Goal: Task Accomplishment & Management: Complete application form

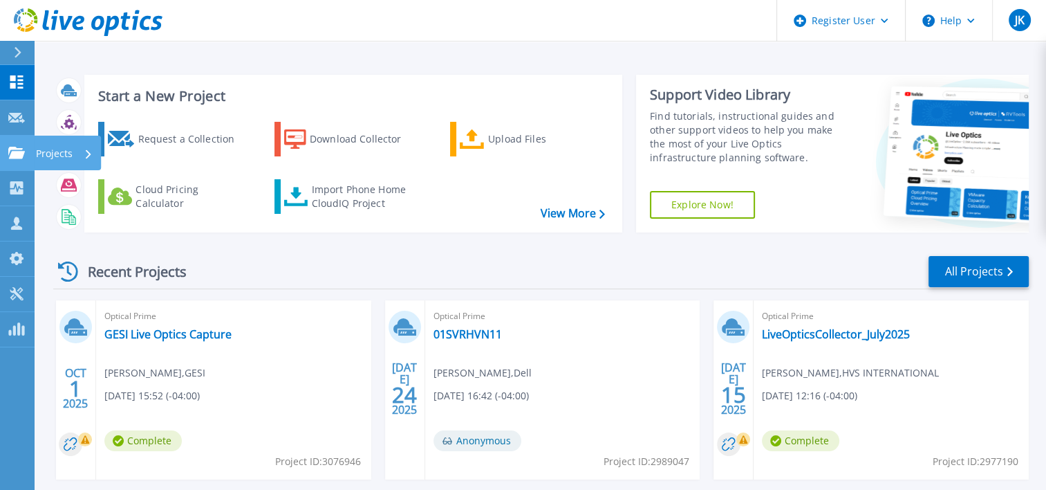
click at [21, 151] on icon at bounding box center [16, 153] width 17 height 12
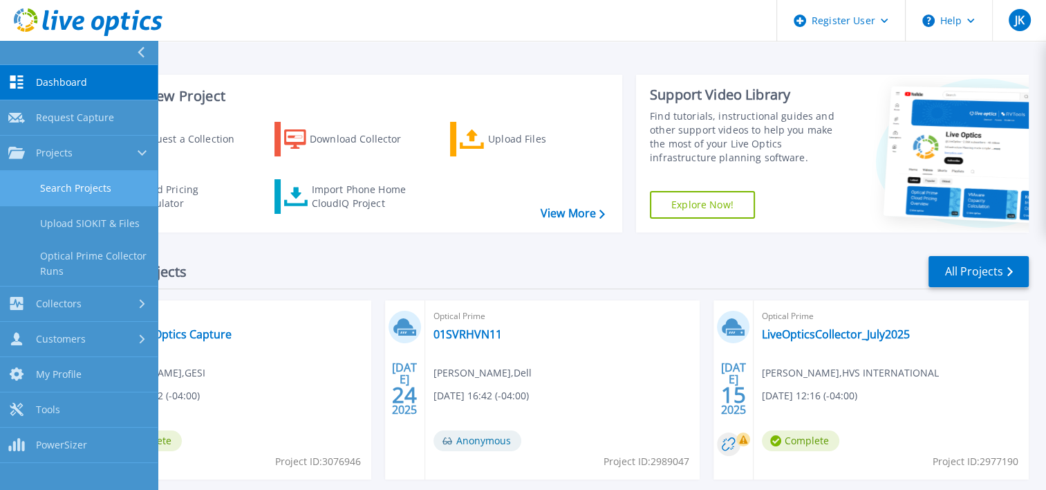
click at [47, 177] on link "Search Projects" at bounding box center [79, 188] width 158 height 35
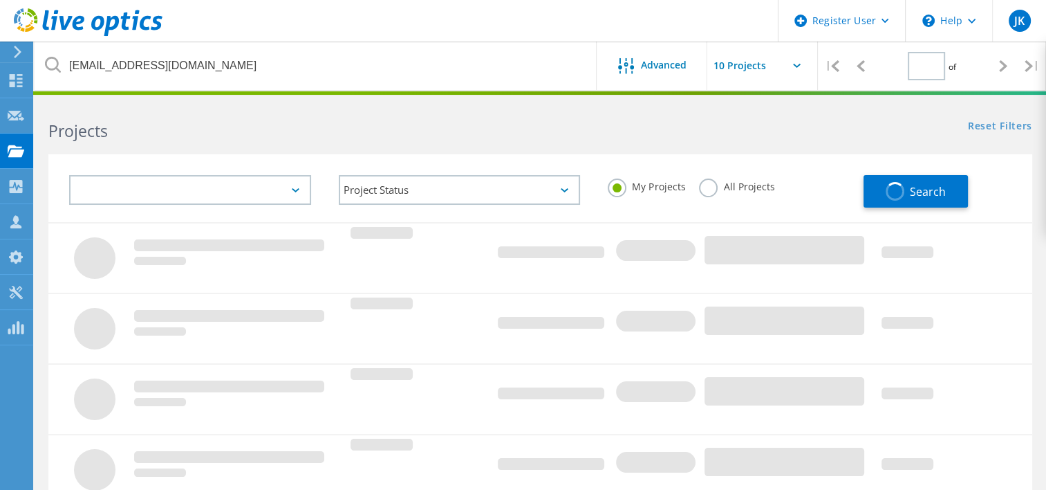
type input "1"
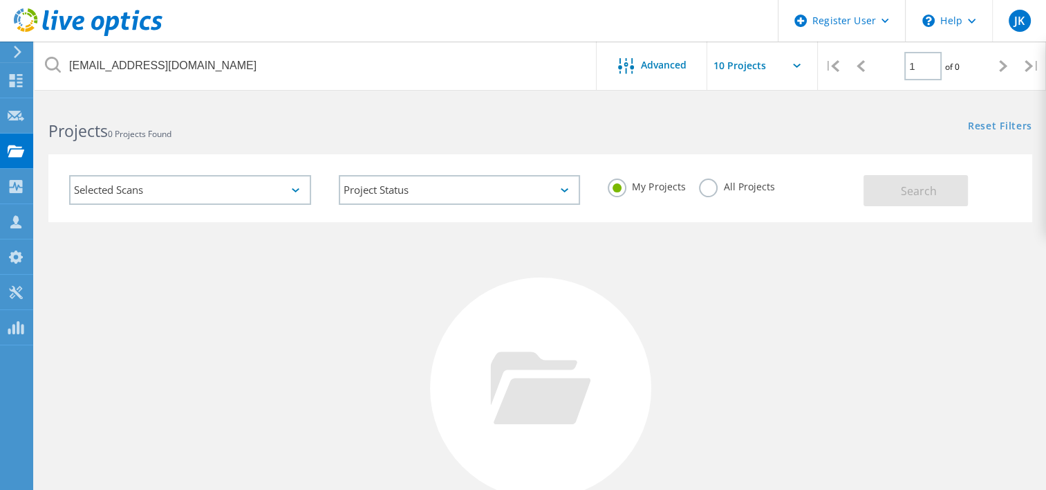
click at [15, 50] on icon at bounding box center [17, 52] width 10 height 12
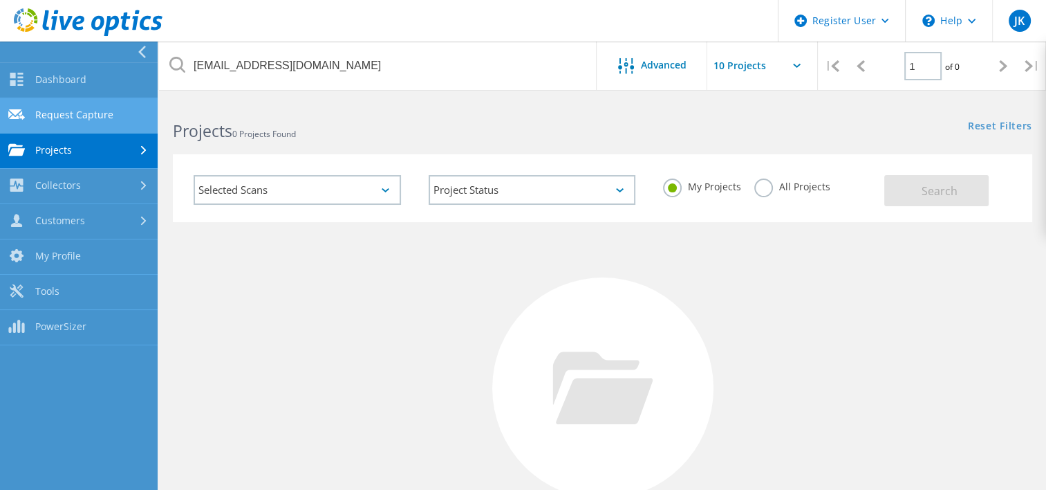
click at [67, 109] on link "Request Capture" at bounding box center [79, 115] width 158 height 35
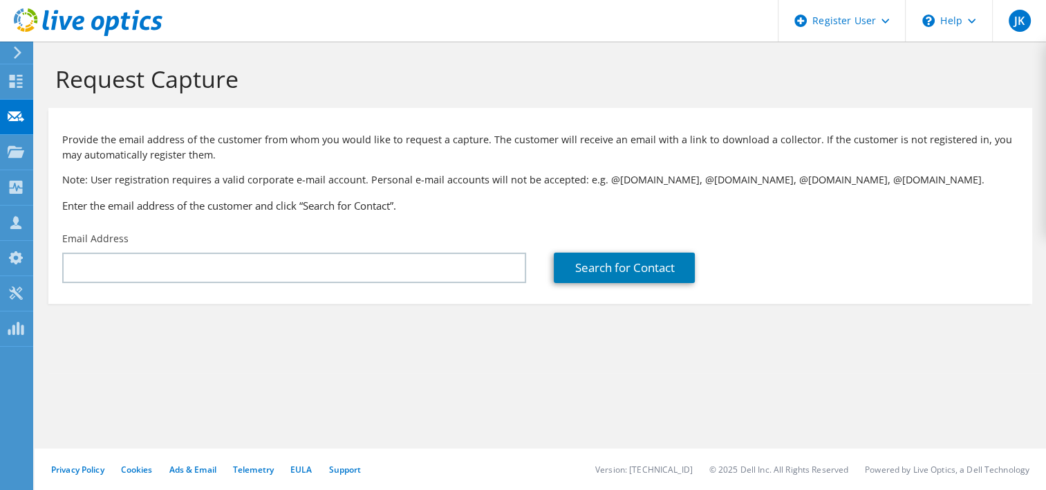
click at [154, 282] on div "Email Address" at bounding box center [294, 257] width 492 height 65
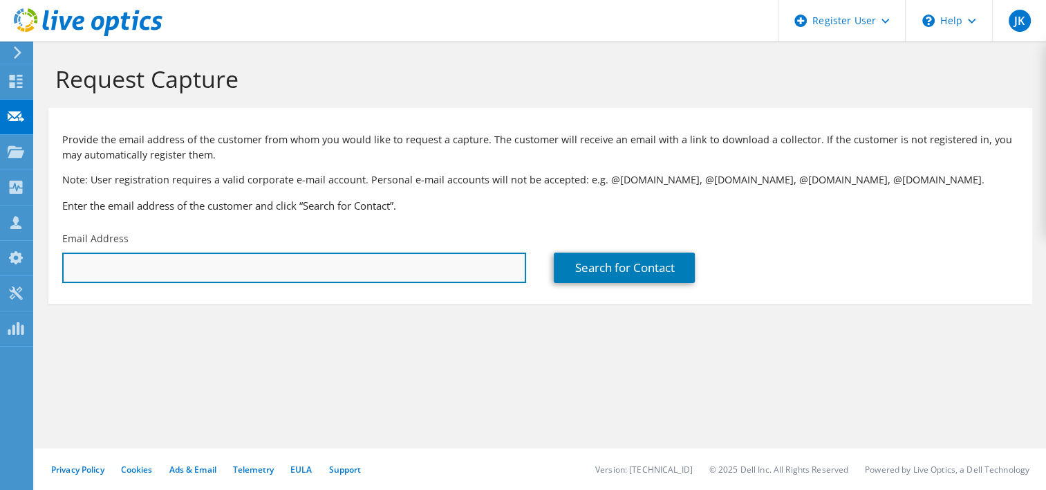
click at [129, 268] on input "text" at bounding box center [294, 267] width 464 height 30
paste input "[PERSON_NAME][EMAIL_ADDRESS][DOMAIN_NAME]"
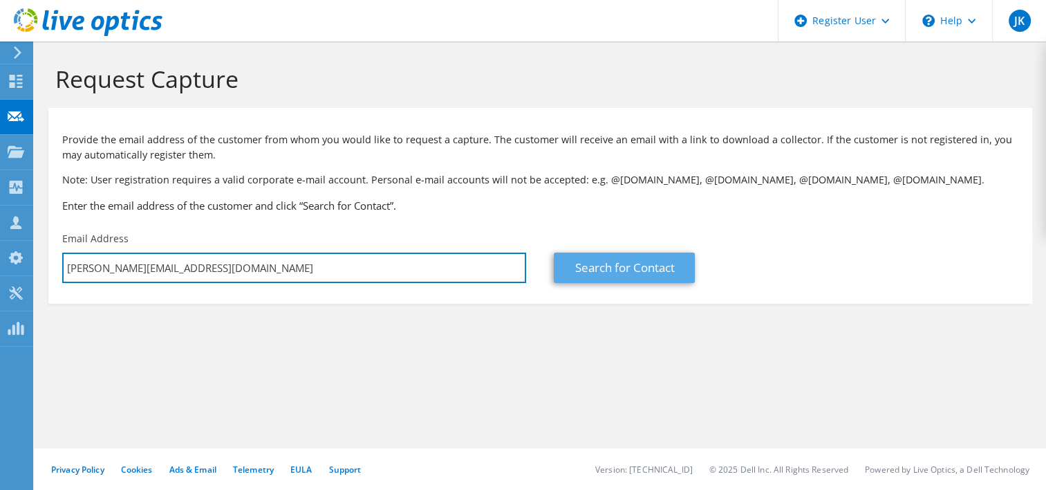
type input "[PERSON_NAME][EMAIL_ADDRESS][DOMAIN_NAME]"
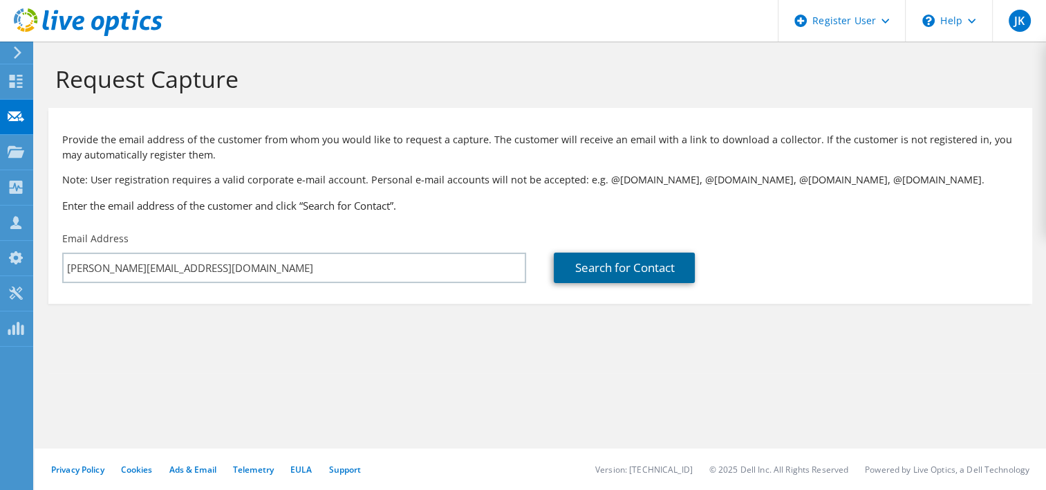
click at [628, 259] on link "Search for Contact" at bounding box center [624, 267] width 141 height 30
type input "Honest Weight Food Co-op"
type input "[PERSON_NAME]"
type input "[GEOGRAPHIC_DATA]"
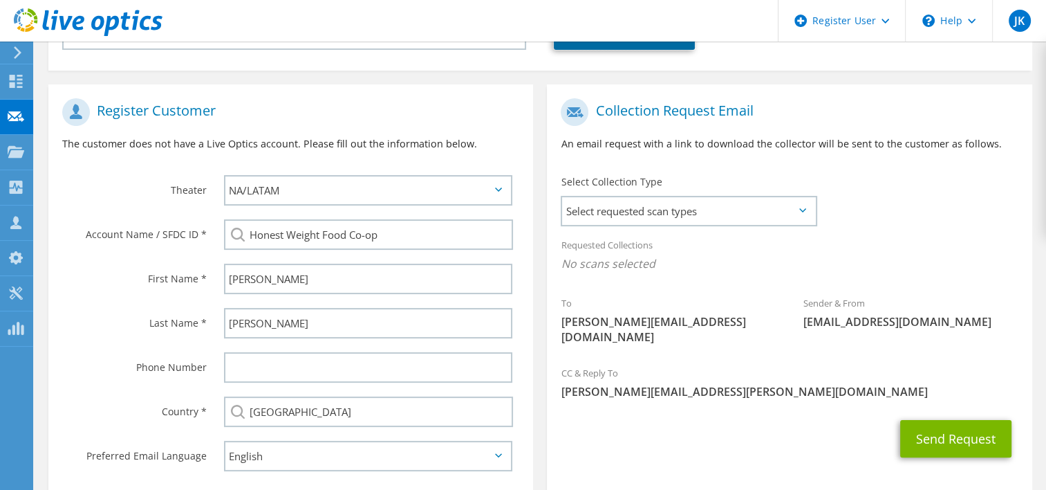
scroll to position [230, 0]
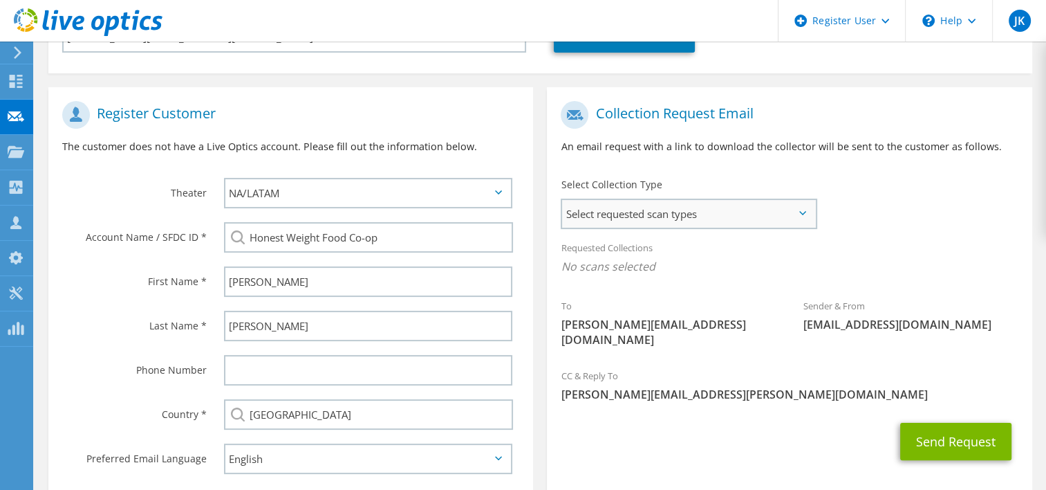
click at [675, 209] on span "Select requested scan types" at bounding box center [688, 214] width 252 height 28
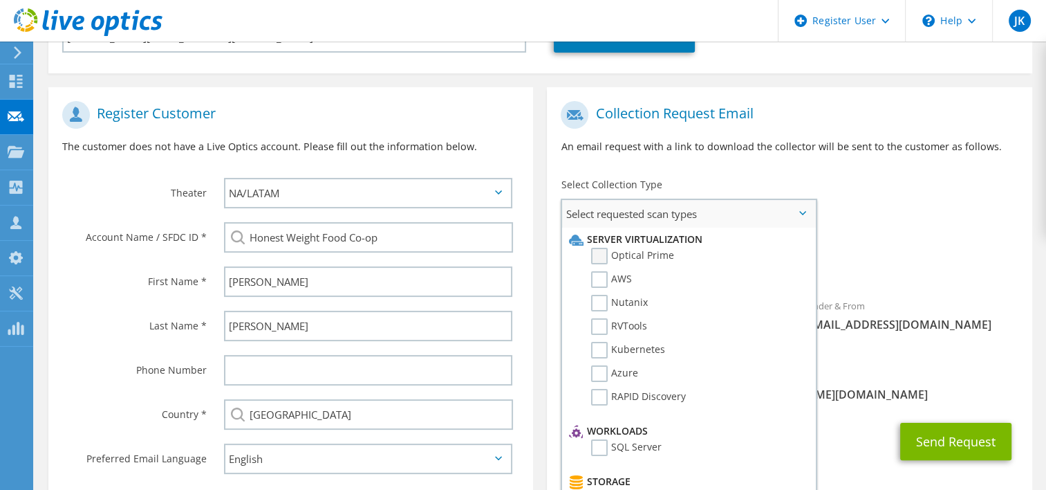
click at [607, 249] on label "Optical Prime" at bounding box center [632, 256] width 83 height 17
click at [0, 0] on input "Optical Prime" at bounding box center [0, 0] width 0 height 0
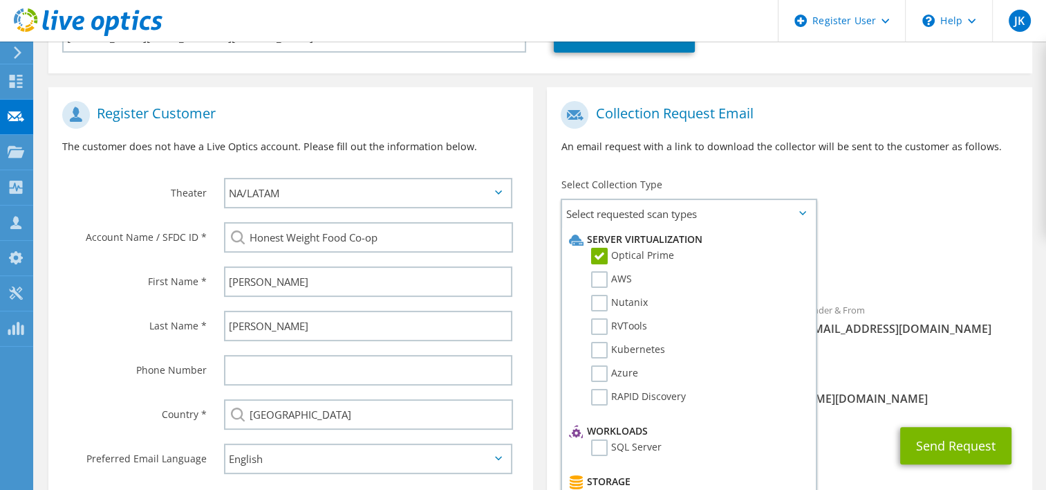
click at [854, 249] on div "Requested Collections No scans selected Optical Prime" at bounding box center [789, 260] width 485 height 55
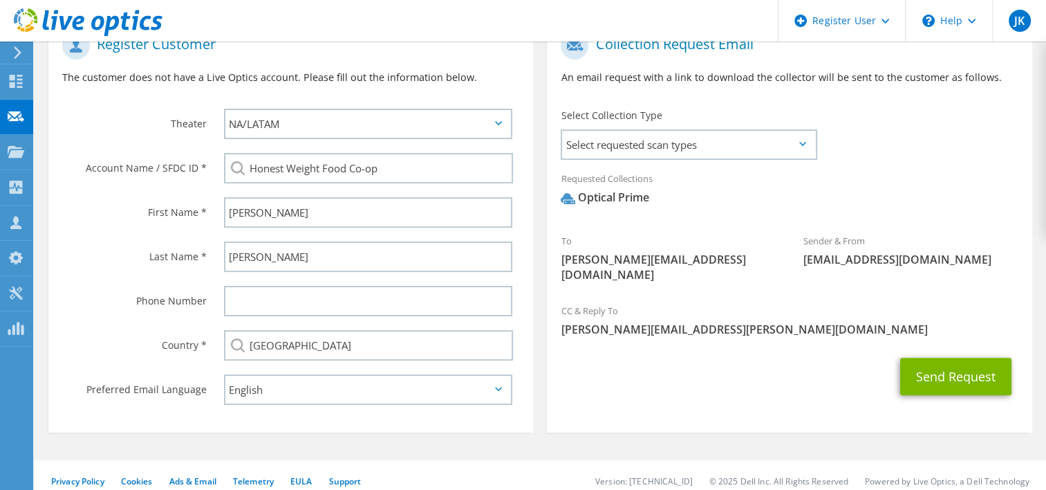
scroll to position [301, 0]
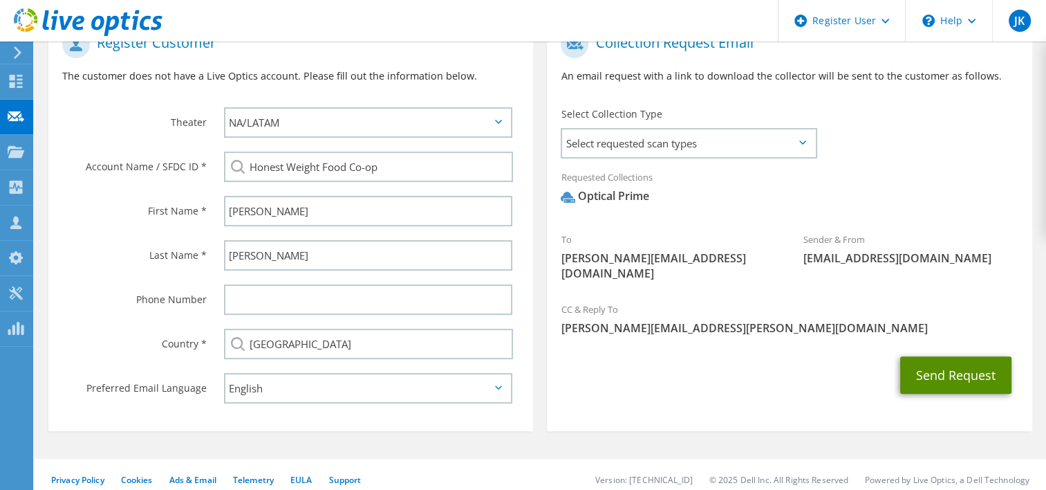
click at [969, 367] on button "Send Request" at bounding box center [956, 374] width 111 height 37
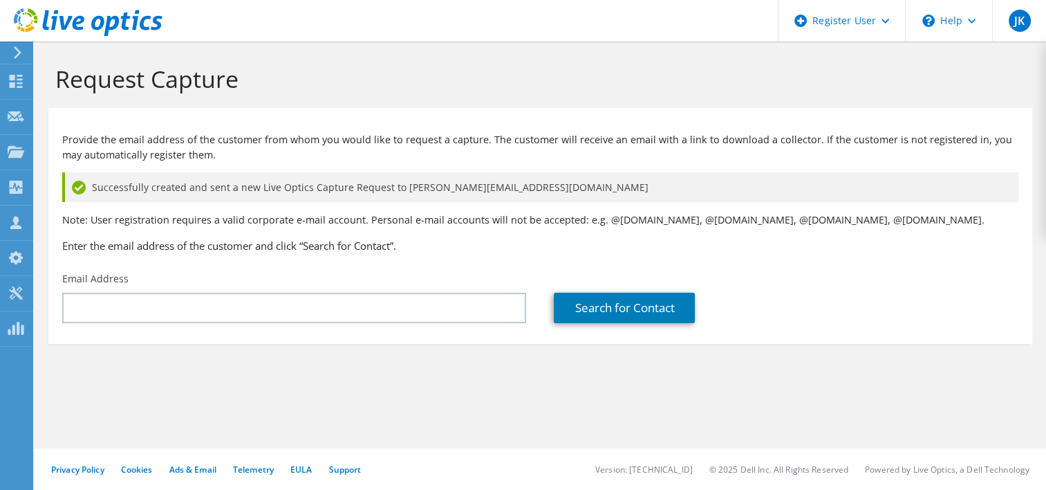
click at [104, 407] on section "Request Capture Provide the email address of the customer from whom you would l…" at bounding box center [541, 226] width 1012 height 371
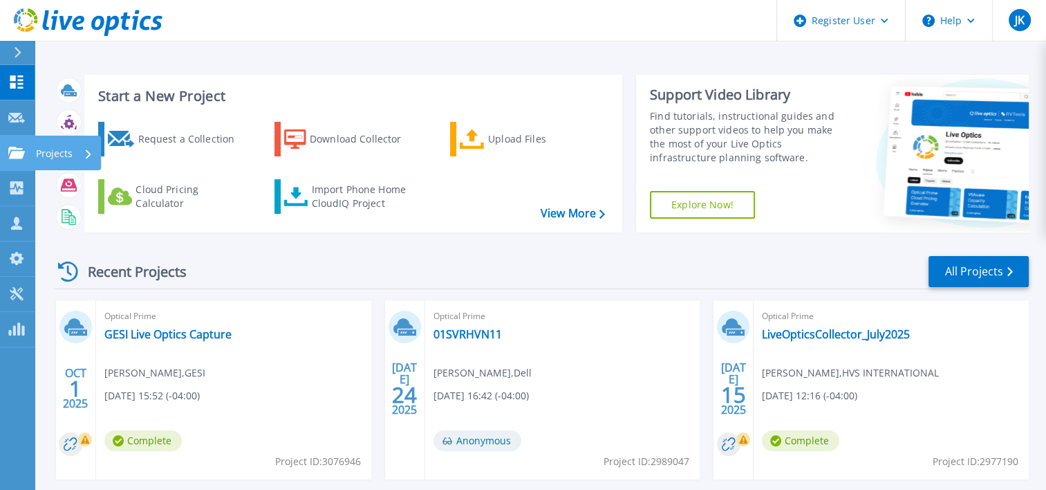
click at [14, 144] on link "Projects Projects" at bounding box center [17, 153] width 35 height 35
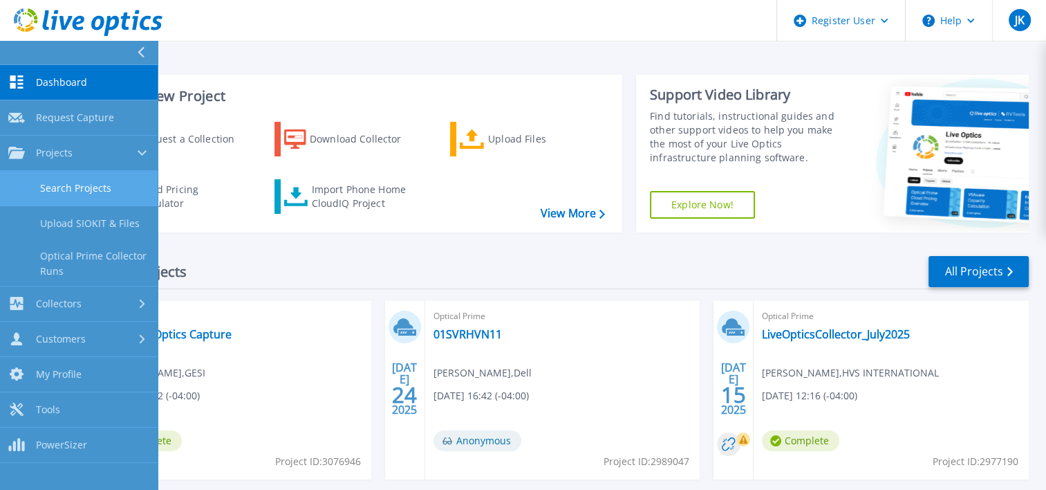
click at [71, 191] on link "Search Projects" at bounding box center [79, 188] width 158 height 35
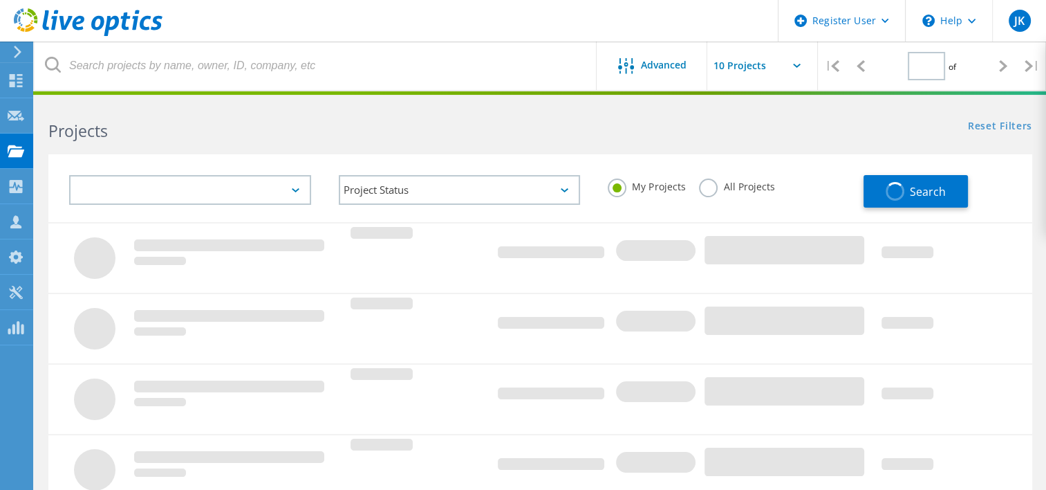
type input "1"
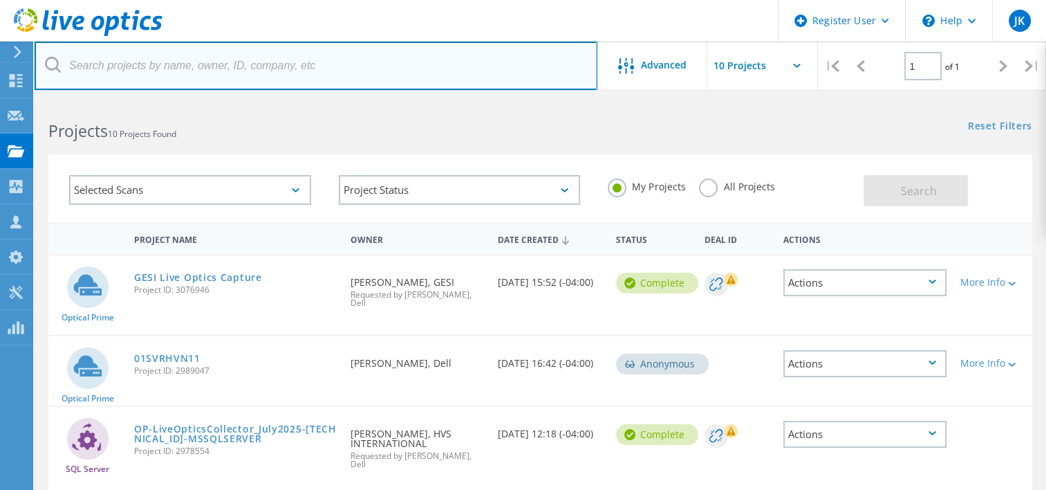
click at [172, 83] on input "text" at bounding box center [316, 65] width 563 height 48
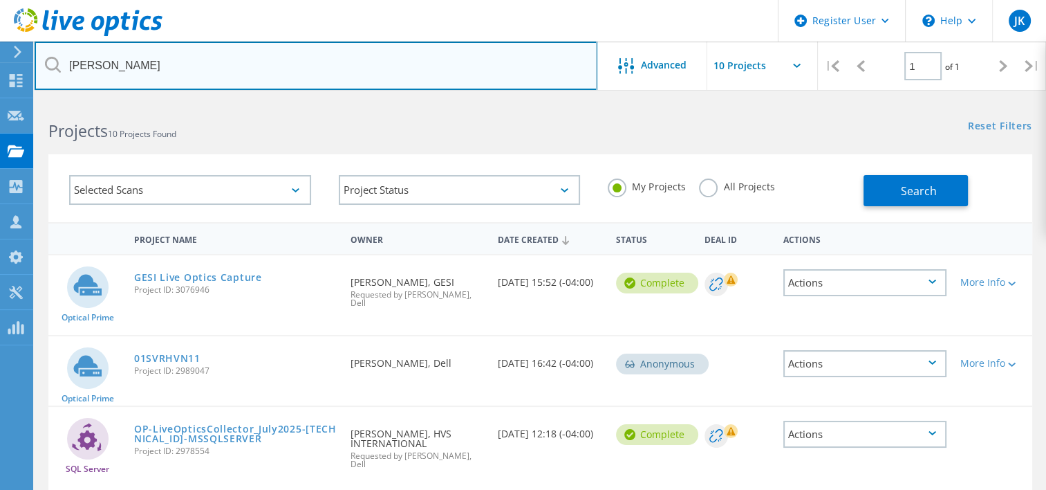
type input "allen lember"
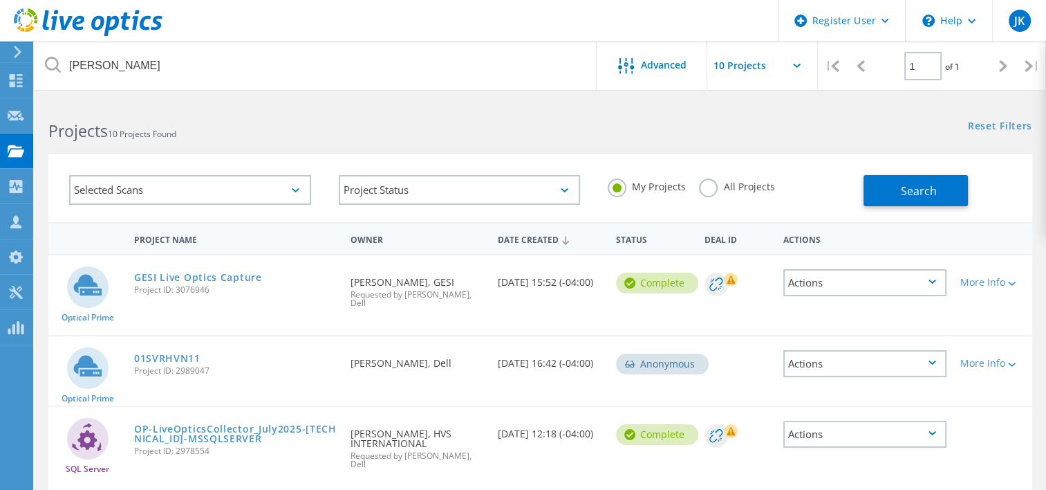
click at [713, 191] on label "All Projects" at bounding box center [736, 184] width 75 height 13
click at [0, 0] on input "All Projects" at bounding box center [0, 0] width 0 height 0
click at [903, 203] on button "Search" at bounding box center [916, 190] width 104 height 31
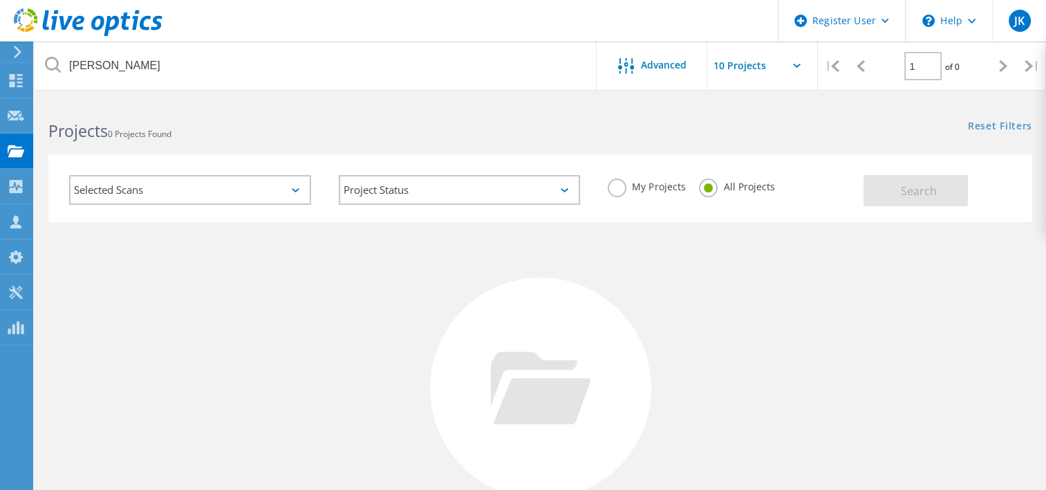
click at [937, 322] on div "No Projects Found Try refining your search." at bounding box center [540, 401] width 984 height 358
click at [186, 427] on div "No Projects Found Try refining your search." at bounding box center [540, 401] width 984 height 358
